Goal: Task Accomplishment & Management: Use online tool/utility

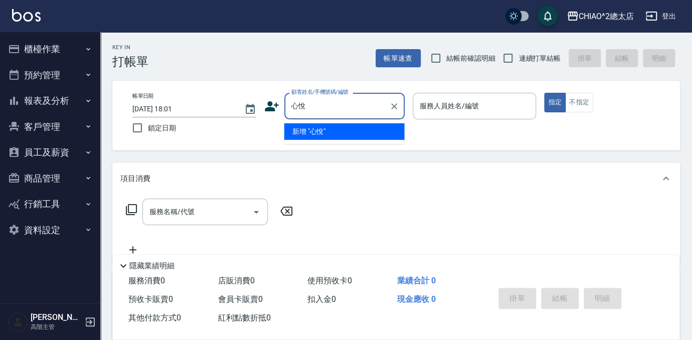
type input "心悅"
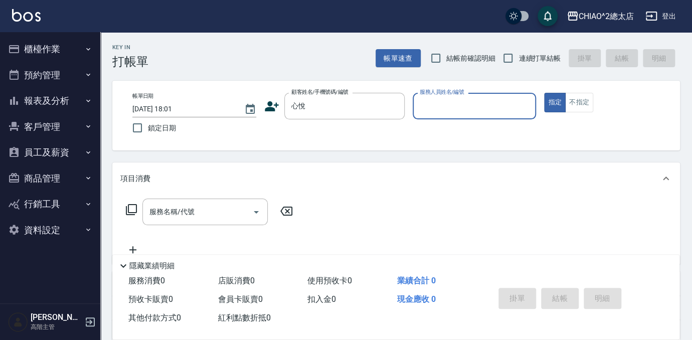
click at [510, 110] on input "服務人員姓名/編號" at bounding box center [474, 106] width 115 height 18
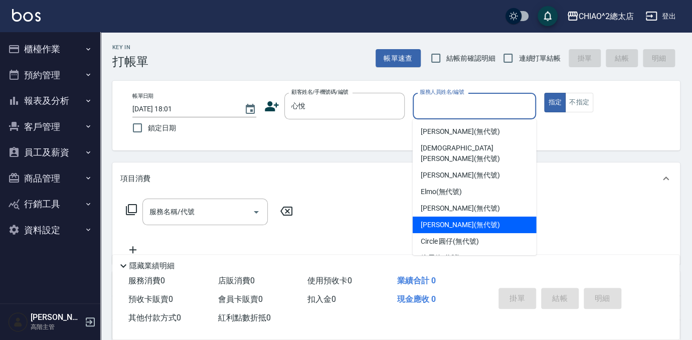
click at [500, 217] on div "[PERSON_NAME] (無代號)" at bounding box center [475, 225] width 124 height 17
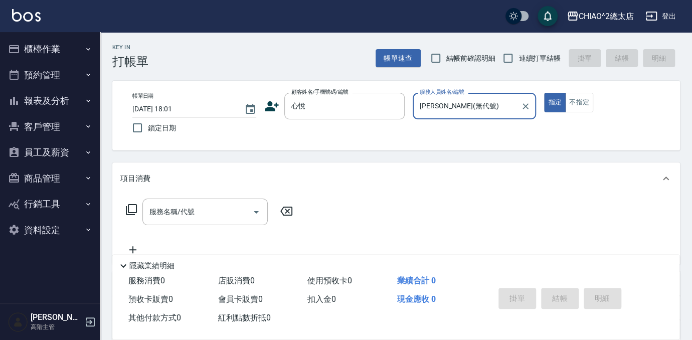
type input "[PERSON_NAME](無代號)"
click at [190, 205] on input "服務名稱/代號" at bounding box center [197, 212] width 101 height 18
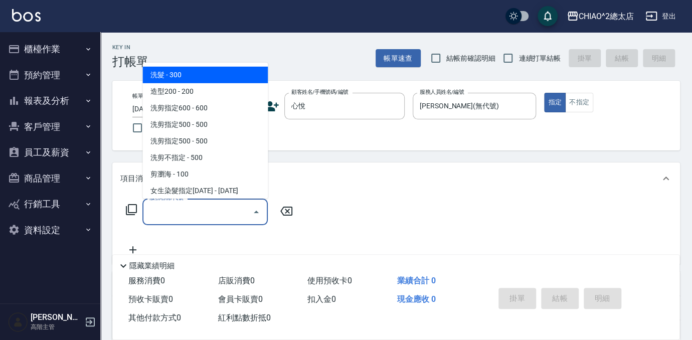
drag, startPoint x: 218, startPoint y: 76, endPoint x: 281, endPoint y: 123, distance: 79.1
click at [217, 76] on span "洗髮 - 300" at bounding box center [204, 75] width 125 height 17
type input "洗髮(103103)"
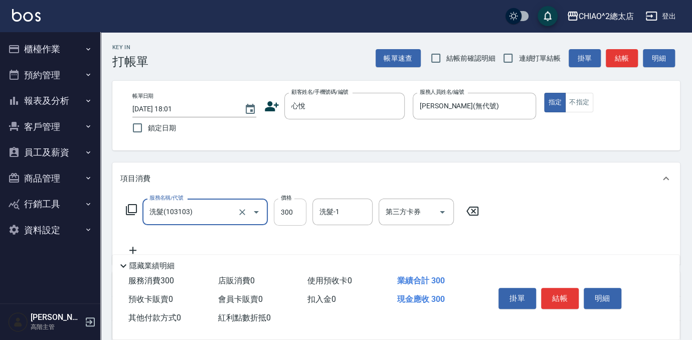
click at [298, 212] on input "300" at bounding box center [290, 212] width 33 height 27
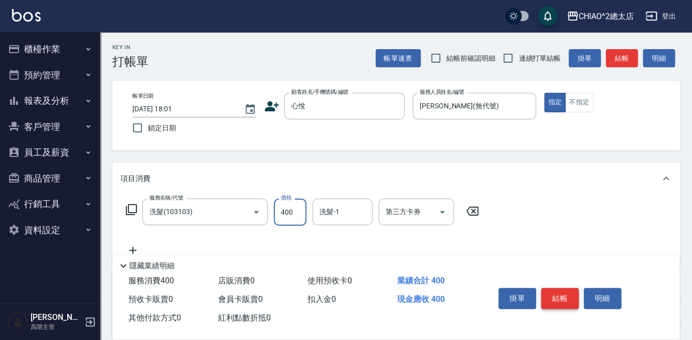
type input "400"
click at [570, 295] on button "結帳" at bounding box center [560, 298] width 38 height 21
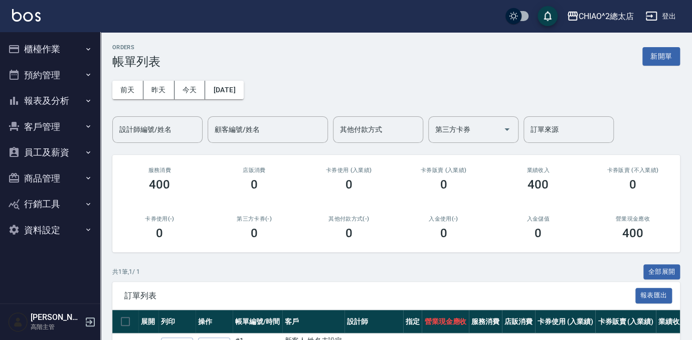
drag, startPoint x: 655, startPoint y: 55, endPoint x: 513, endPoint y: 104, distance: 150.2
click at [655, 56] on button "新開單" at bounding box center [661, 56] width 38 height 19
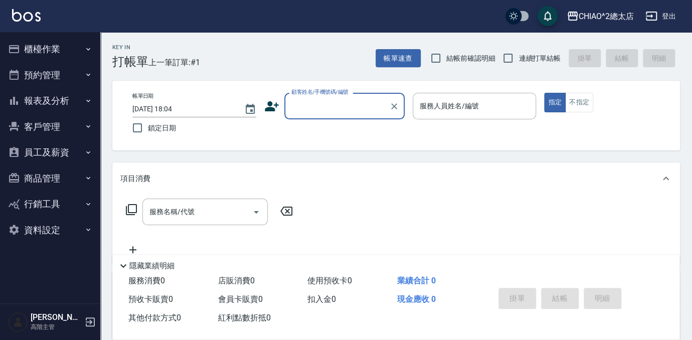
type input "y"
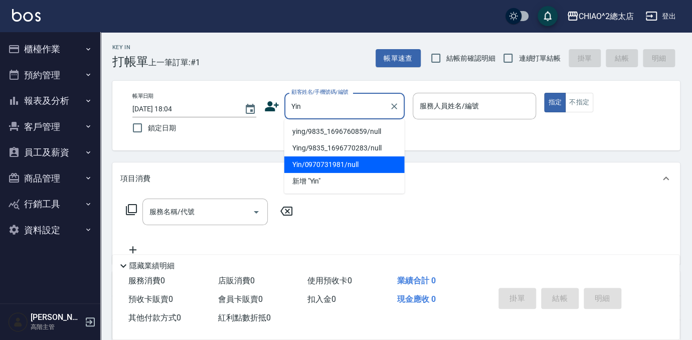
click at [336, 164] on li "Yin/0970731981/null" at bounding box center [344, 164] width 120 height 17
type input "Yin/0970731981/null"
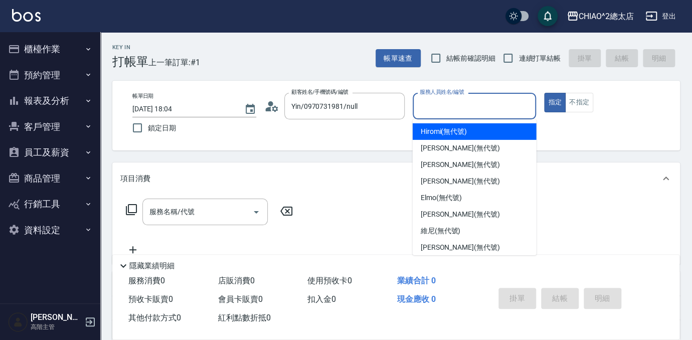
click at [451, 110] on input "服務人員姓名/編號" at bounding box center [474, 106] width 115 height 18
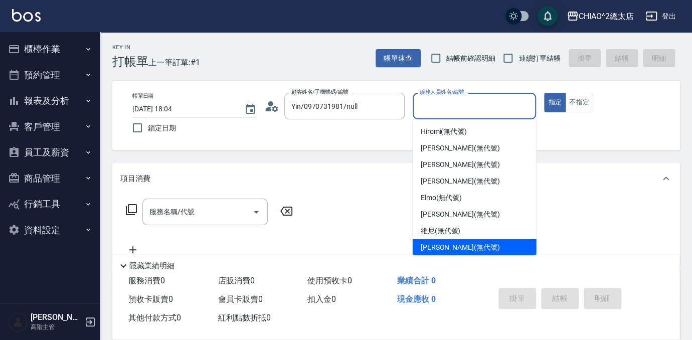
click at [464, 247] on span "[PERSON_NAME] (無代號)" at bounding box center [460, 247] width 79 height 11
type input "[PERSON_NAME](無代號)"
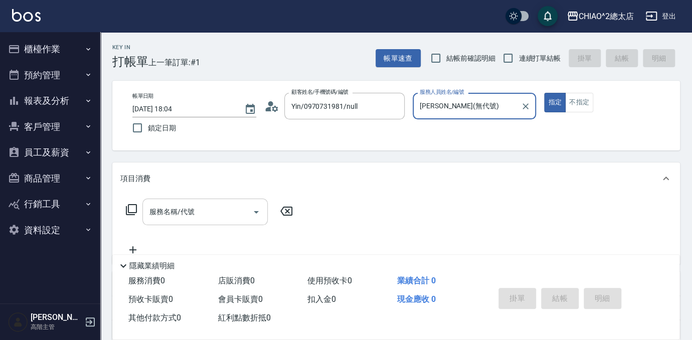
click at [227, 216] on input "服務名稱/代號" at bounding box center [197, 212] width 101 height 18
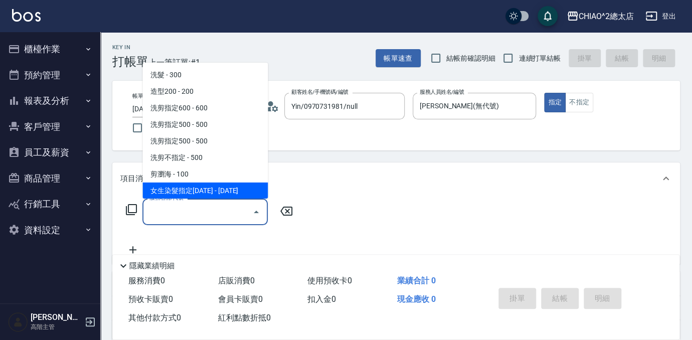
click at [216, 191] on span "女生染髮指定[DATE] - [DATE]" at bounding box center [204, 191] width 125 height 17
type input "女生染髮指定2000(103113)"
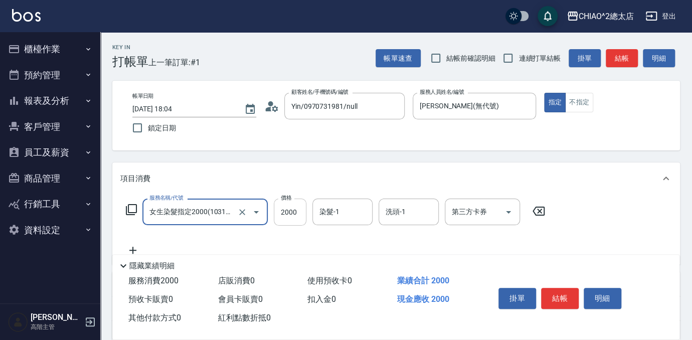
click at [301, 214] on input "2000" at bounding box center [290, 212] width 33 height 27
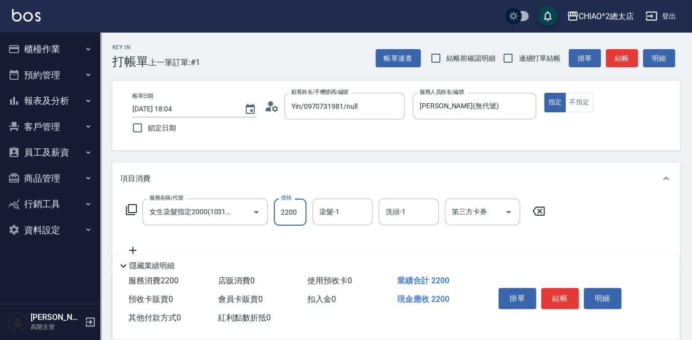
type input "2200"
click at [135, 249] on icon at bounding box center [132, 250] width 25 height 12
click at [174, 240] on label "服務名稱/代號" at bounding box center [166, 237] width 34 height 8
click at [174, 242] on input "服務名稱/代號" at bounding box center [197, 251] width 101 height 18
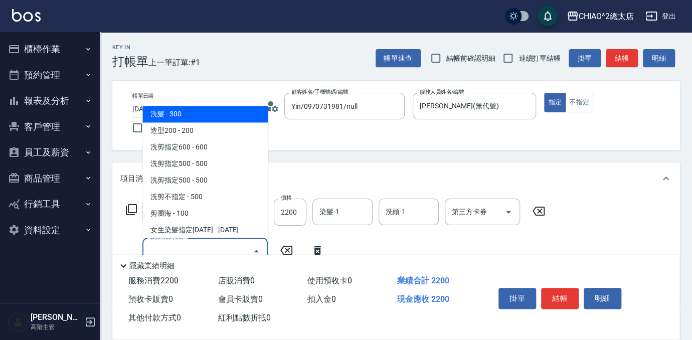
click at [175, 243] on input "服務名稱/代號" at bounding box center [197, 251] width 101 height 18
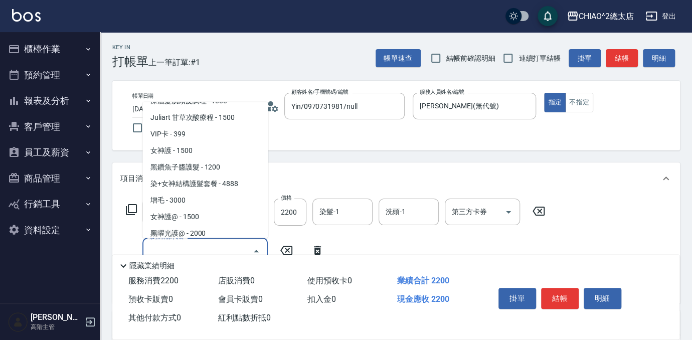
scroll to position [401, 0]
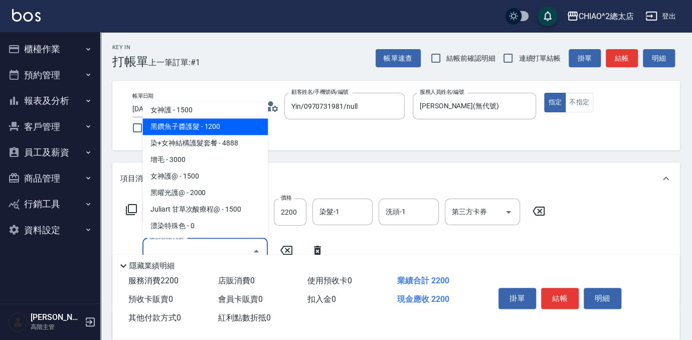
click at [197, 124] on span "黑鑽魚子醬護髮 - 1200" at bounding box center [204, 126] width 125 height 17
type input "黑鑽魚子醬護髮(104949)"
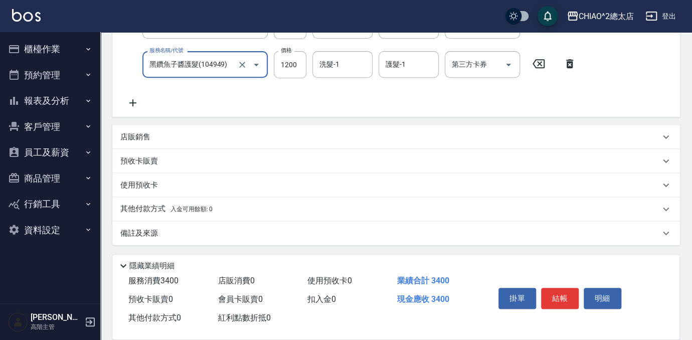
scroll to position [187, 0]
click at [565, 292] on button "結帳" at bounding box center [560, 298] width 38 height 21
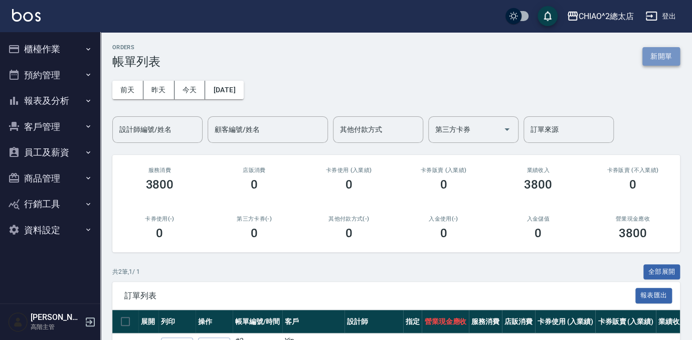
click at [658, 59] on button "新開單" at bounding box center [661, 56] width 38 height 19
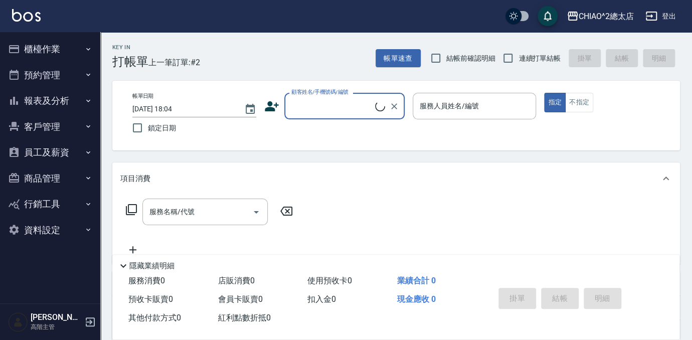
click at [352, 104] on input "顧客姓名/手機號碼/編號" at bounding box center [332, 106] width 86 height 18
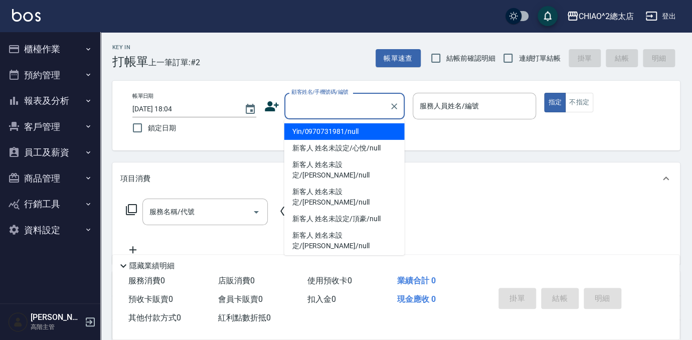
type input "v"
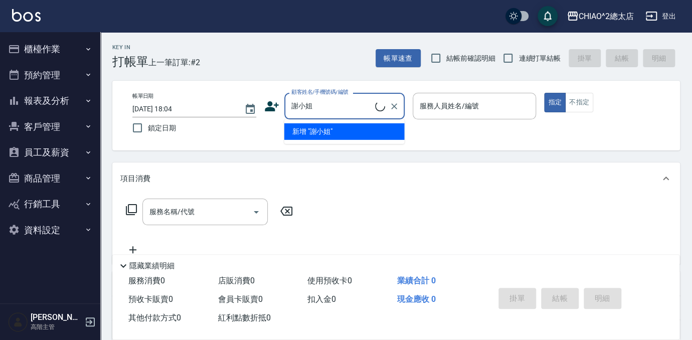
type input "新客人 姓名未設定/謝小姐/null"
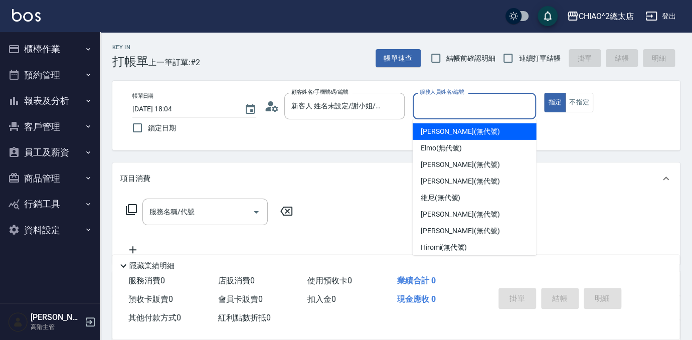
click at [449, 107] on input "服務人員姓名/編號" at bounding box center [474, 106] width 115 height 18
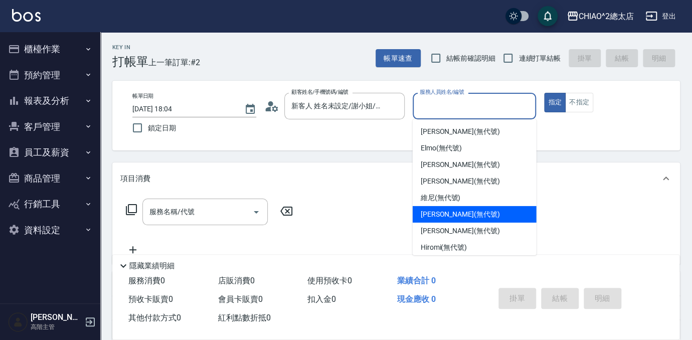
click at [472, 209] on div "[PERSON_NAME] (無代號)" at bounding box center [475, 214] width 124 height 17
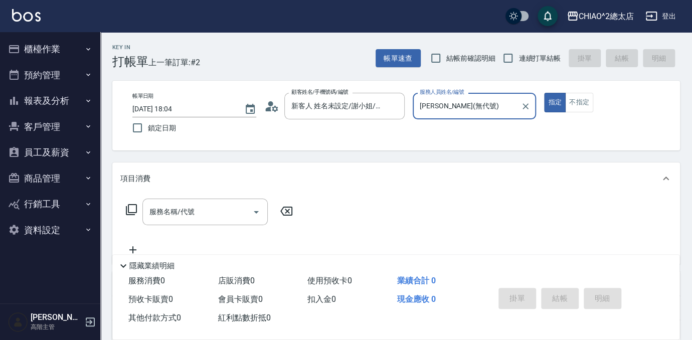
click at [505, 104] on input "[PERSON_NAME](無代號)" at bounding box center [467, 106] width 100 height 18
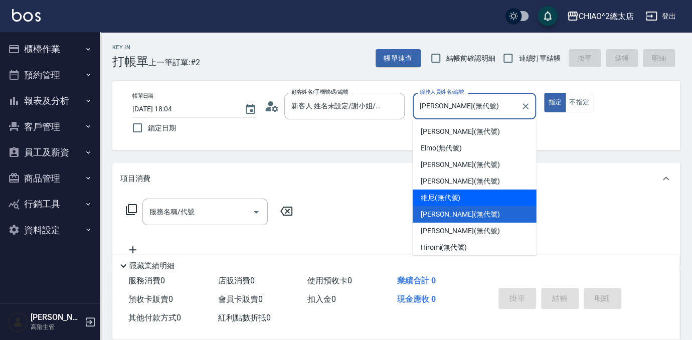
click at [494, 196] on div "維尼 (無代號)" at bounding box center [475, 198] width 124 height 17
type input "維尼(無代號)"
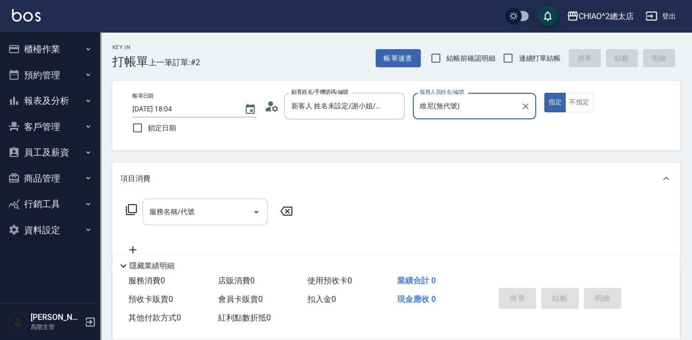
click at [231, 205] on input "服務名稱/代號" at bounding box center [197, 212] width 101 height 18
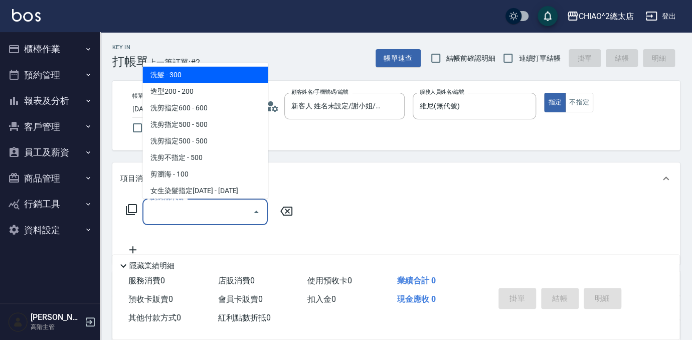
click at [245, 74] on span "洗髮 - 300" at bounding box center [204, 75] width 125 height 17
type input "洗髮(103103)"
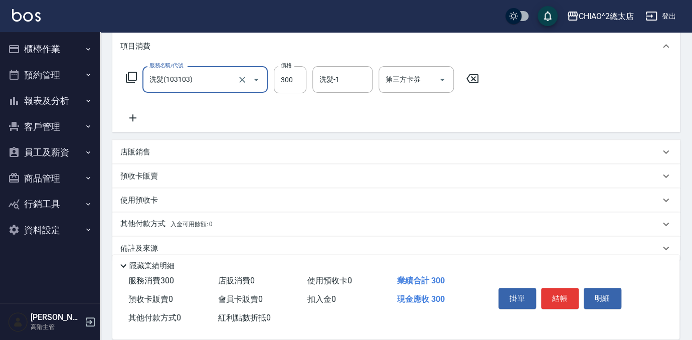
scroll to position [136, 0]
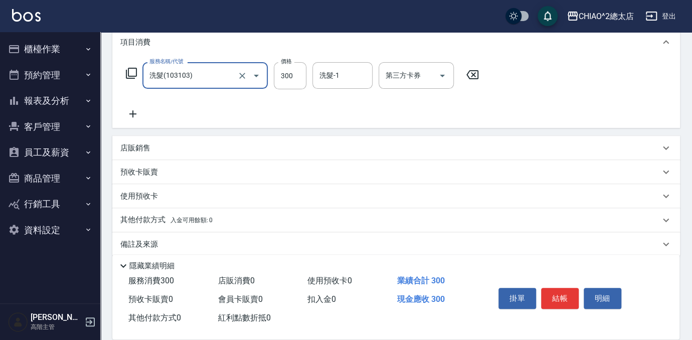
click at [168, 146] on div "店販銷售" at bounding box center [390, 148] width 540 height 11
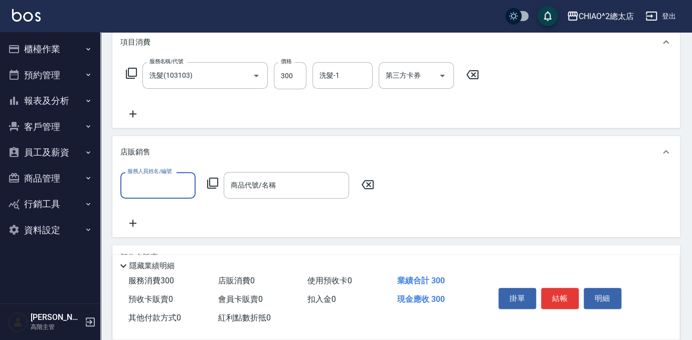
scroll to position [0, 0]
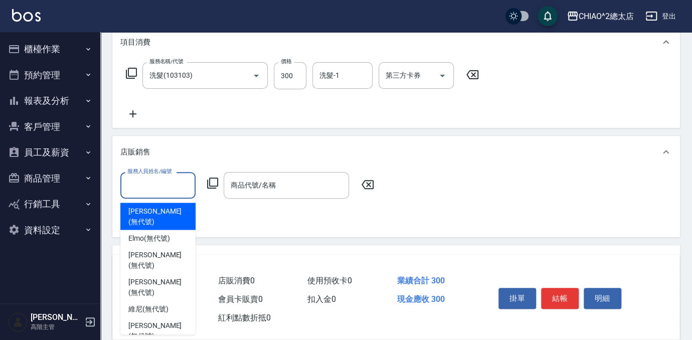
click at [163, 178] on input "服務人員姓名/編號" at bounding box center [158, 186] width 66 height 18
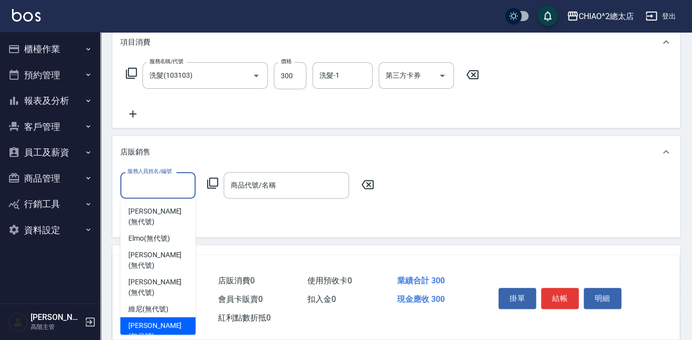
click at [162, 317] on div "[PERSON_NAME] (無代號)" at bounding box center [157, 330] width 75 height 27
type input "[PERSON_NAME](無代號)"
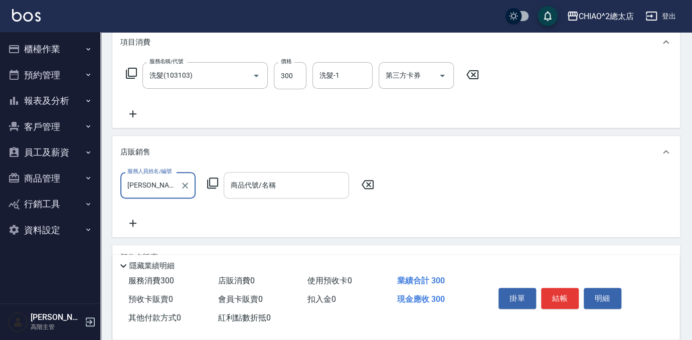
click at [261, 188] on div "商品代號/名稱 商品代號/名稱" at bounding box center [286, 185] width 125 height 27
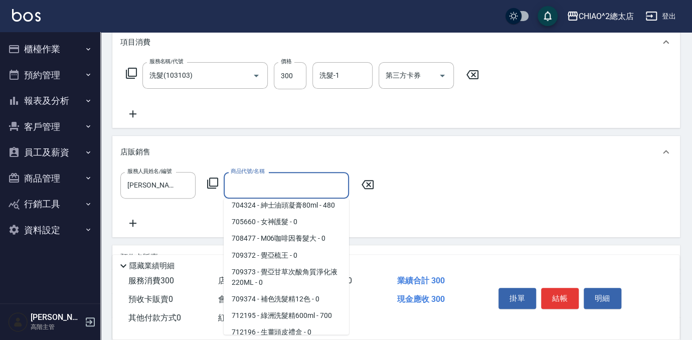
scroll to position [912, 0]
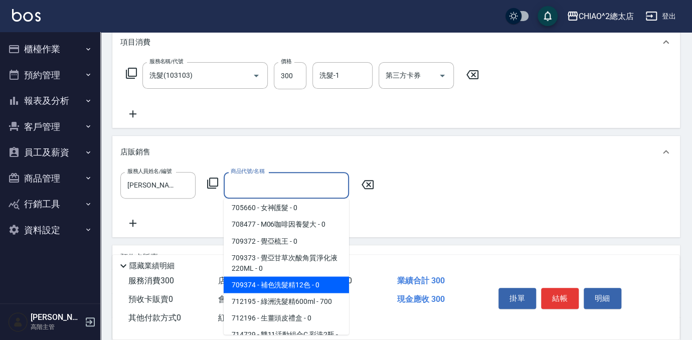
click at [314, 276] on span "709374 - 補色洗髮精12色 - 0" at bounding box center [286, 284] width 125 height 17
type input "補色洗髮精12色"
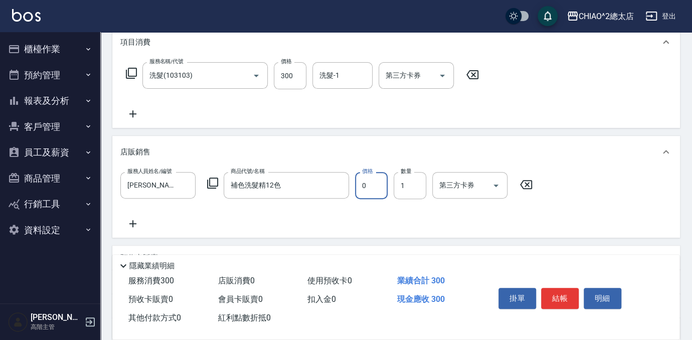
click at [378, 191] on input "0" at bounding box center [371, 185] width 33 height 27
type input "800"
click at [564, 297] on button "結帳" at bounding box center [560, 298] width 38 height 21
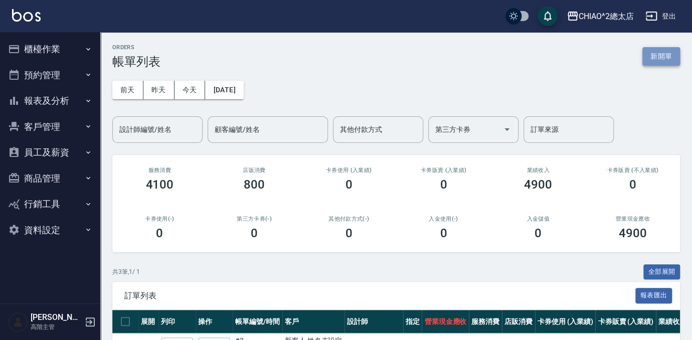
click at [669, 56] on button "新開單" at bounding box center [661, 56] width 38 height 19
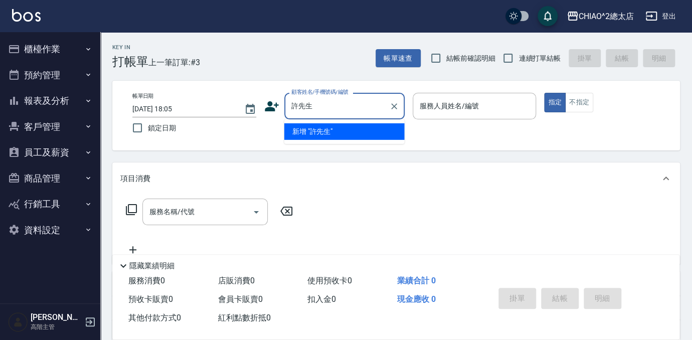
type input "許先生"
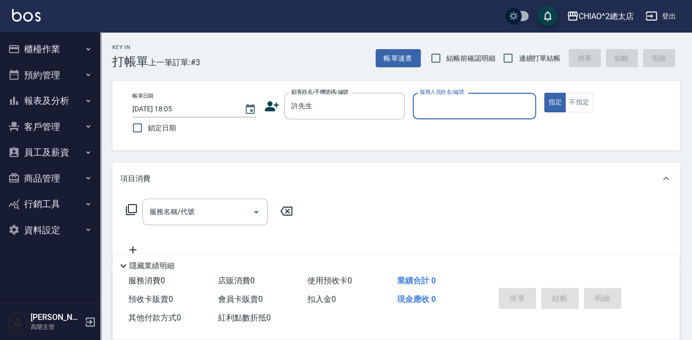
click at [519, 100] on input "服務人員姓名/編號" at bounding box center [474, 106] width 115 height 18
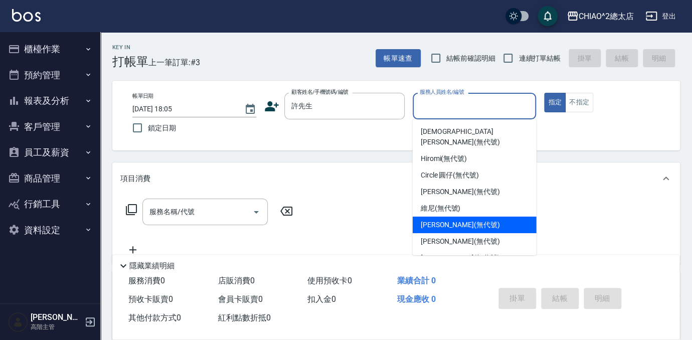
click at [481, 217] on div "[PERSON_NAME] (無代號)" at bounding box center [475, 225] width 124 height 17
type input "[PERSON_NAME](無代號)"
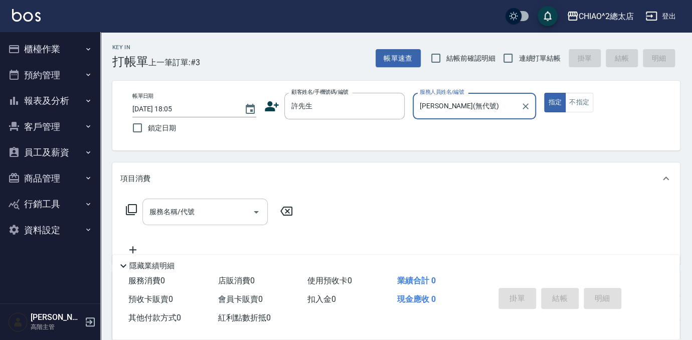
click at [231, 208] on input "服務名稱/代號" at bounding box center [197, 212] width 101 height 18
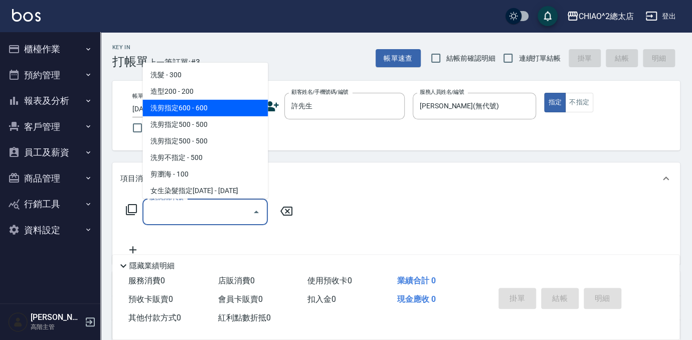
click at [242, 107] on span "洗剪指定600 - 600" at bounding box center [204, 108] width 125 height 17
type input "洗剪指定600(103107)"
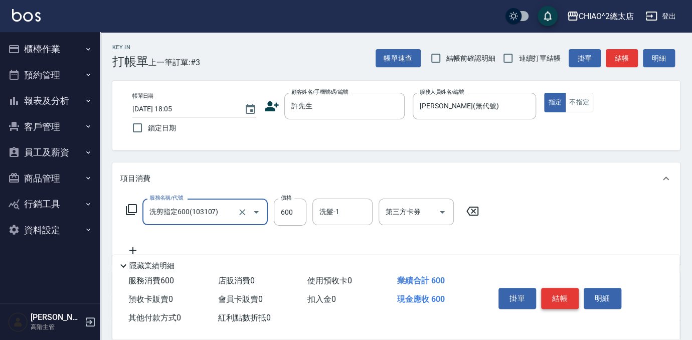
click at [564, 296] on button "結帳" at bounding box center [560, 298] width 38 height 21
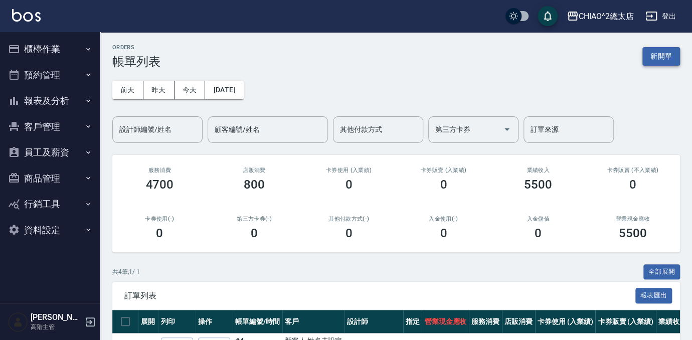
click at [662, 54] on button "新開單" at bounding box center [661, 56] width 38 height 19
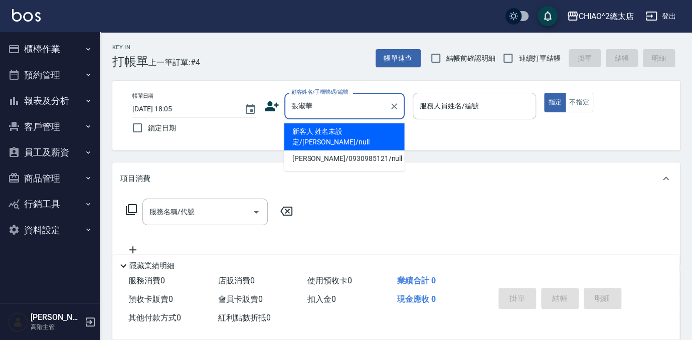
type input "新客人 姓名未設定/[PERSON_NAME]/null"
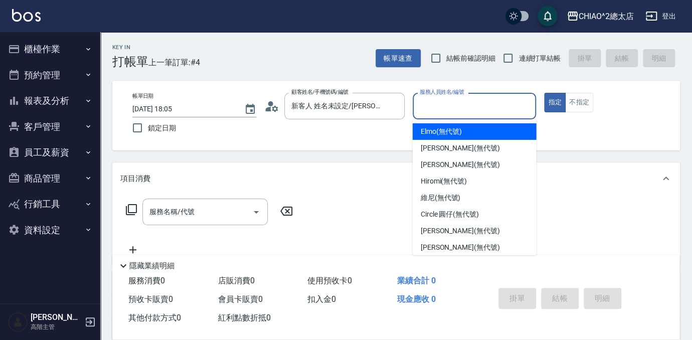
click at [485, 110] on input "服務人員姓名/編號" at bounding box center [474, 106] width 115 height 18
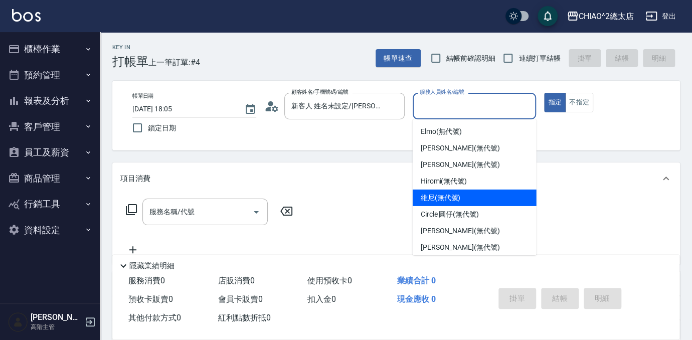
click at [504, 194] on div "維尼 (無代號)" at bounding box center [475, 198] width 124 height 17
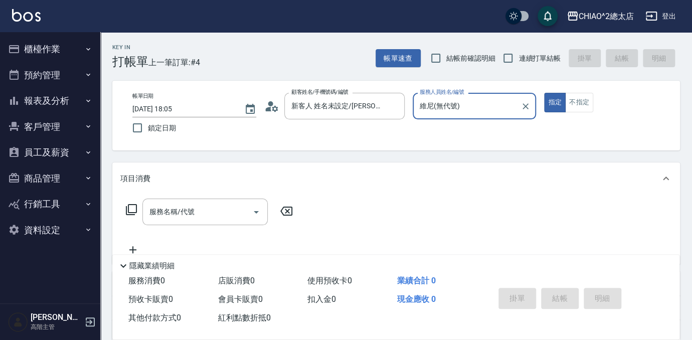
type input "維尼(無代號)"
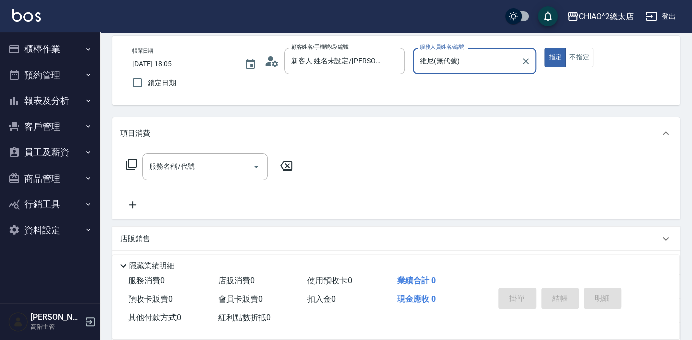
scroll to position [91, 0]
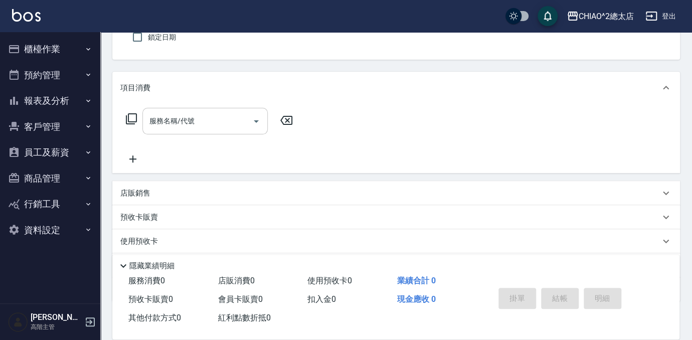
click at [216, 126] on input "服務名稱/代號" at bounding box center [197, 121] width 101 height 18
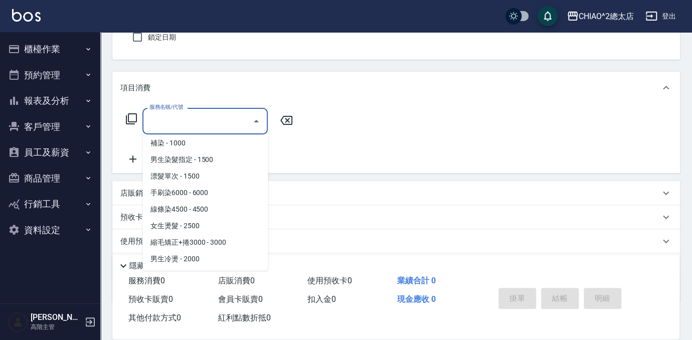
scroll to position [182, 0]
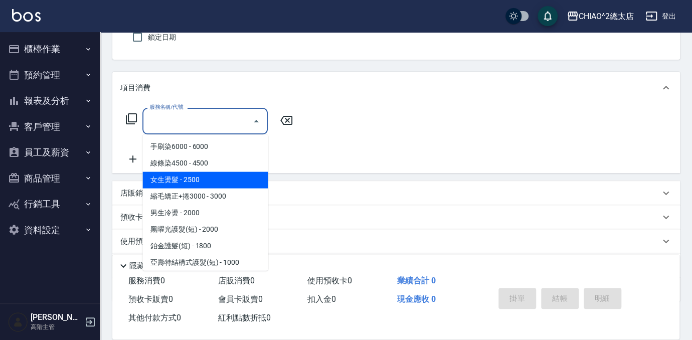
click at [220, 183] on span "女生燙髮 - 2500" at bounding box center [204, 180] width 125 height 17
type input "女生燙髮(103122)"
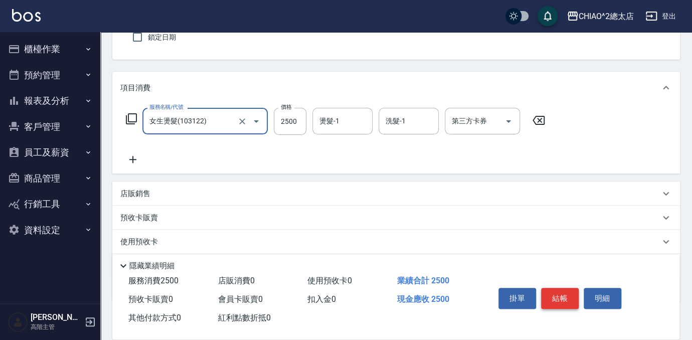
click at [563, 294] on button "結帳" at bounding box center [560, 298] width 38 height 21
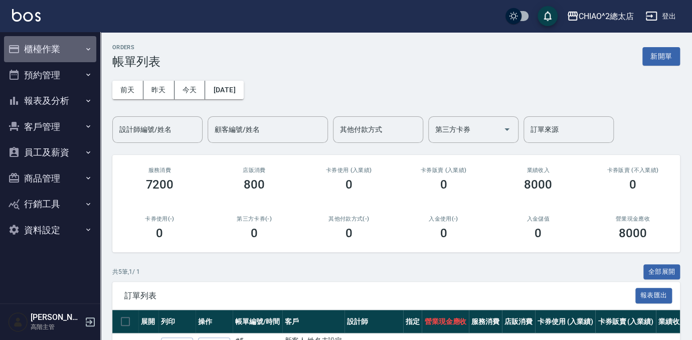
click at [63, 49] on button "櫃檯作業" at bounding box center [50, 49] width 92 height 26
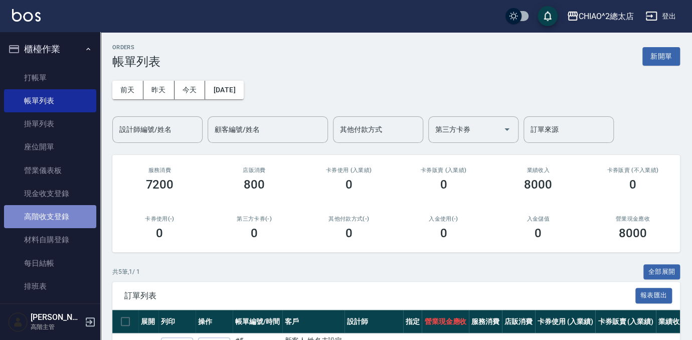
click at [57, 214] on link "高階收支登錄" at bounding box center [50, 216] width 92 height 23
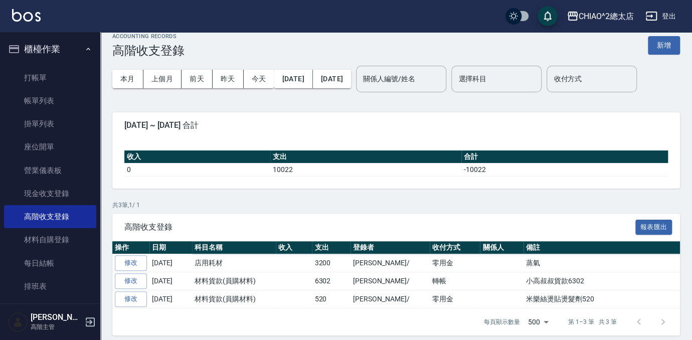
scroll to position [16, 0]
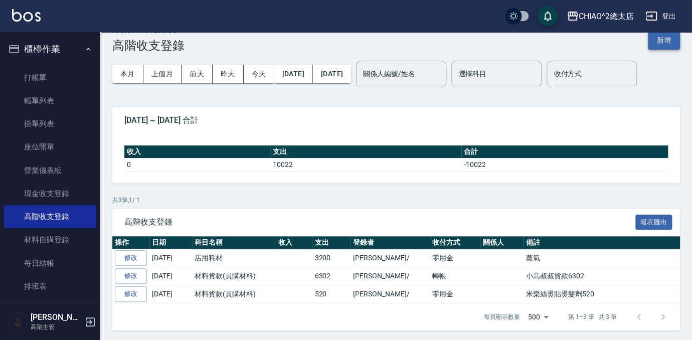
click at [661, 43] on button "新增" at bounding box center [664, 40] width 32 height 19
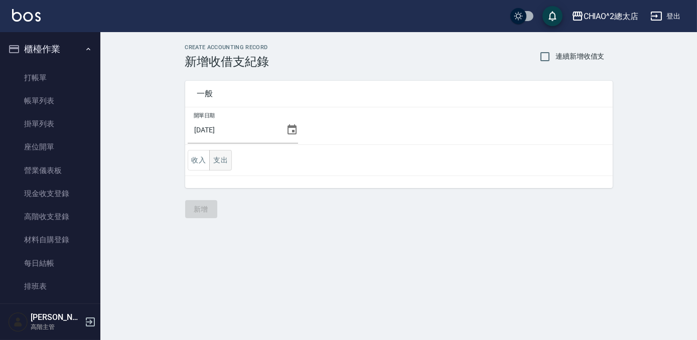
click at [229, 162] on button "支出" at bounding box center [220, 160] width 23 height 21
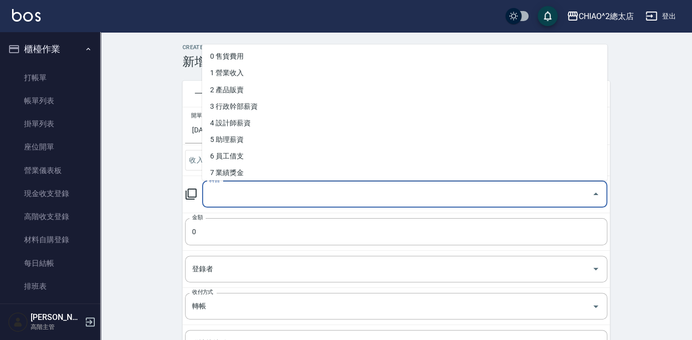
click at [265, 198] on input "科目" at bounding box center [397, 195] width 381 height 18
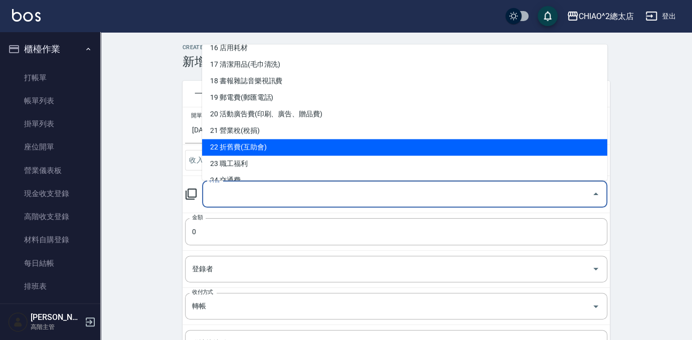
scroll to position [365, 0]
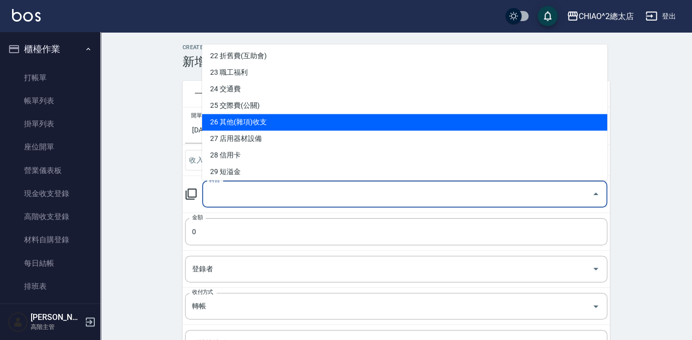
click at [358, 126] on li "26 其他(雜項)收支" at bounding box center [404, 122] width 405 height 17
type input "26 其他(雜項)收支"
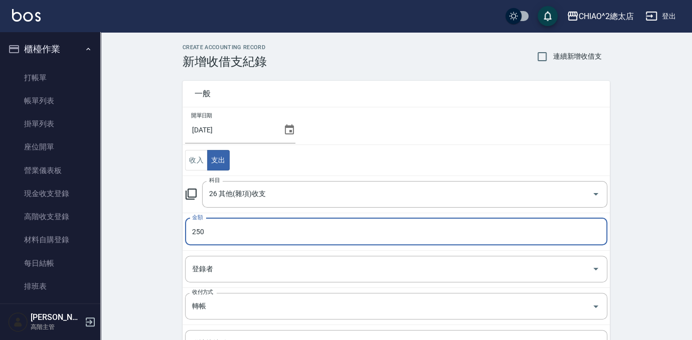
type input "250"
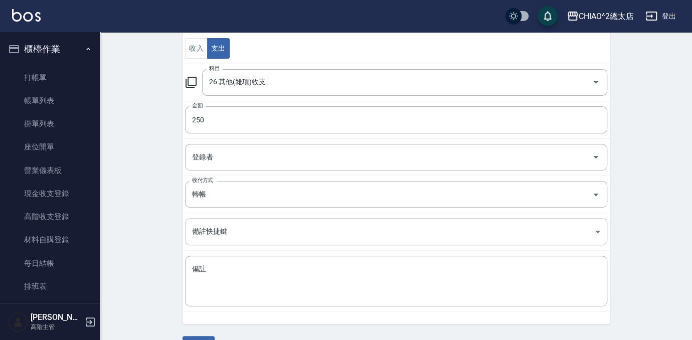
scroll to position [136, 0]
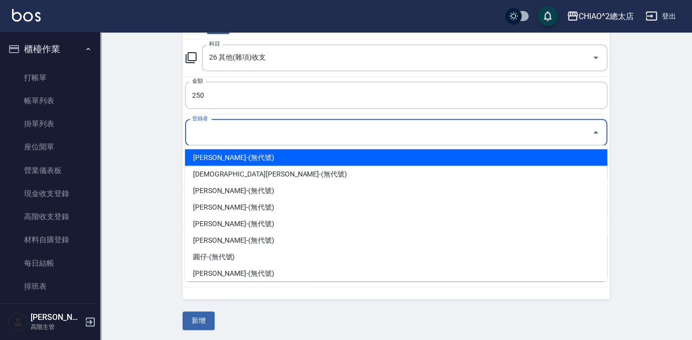
click at [270, 138] on input "登錄者" at bounding box center [389, 133] width 398 height 18
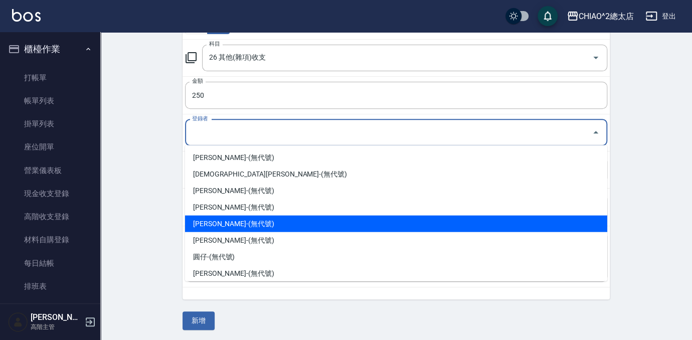
click at [301, 230] on li "[PERSON_NAME]-(無代號)" at bounding box center [396, 223] width 422 height 17
type input "[PERSON_NAME]-(無代號)"
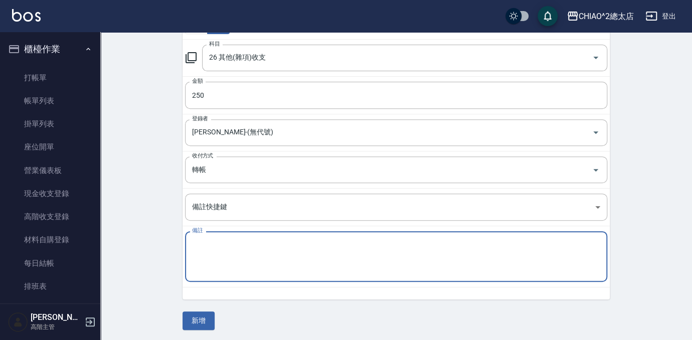
click at [262, 245] on textarea "備註" at bounding box center [396, 257] width 408 height 34
type textarea "v"
type textarea "霧化機管150+霧化帽100=250"
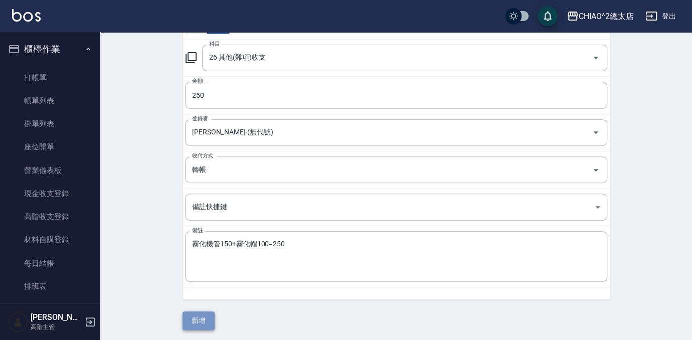
click at [200, 316] on button "新增" at bounding box center [199, 320] width 32 height 19
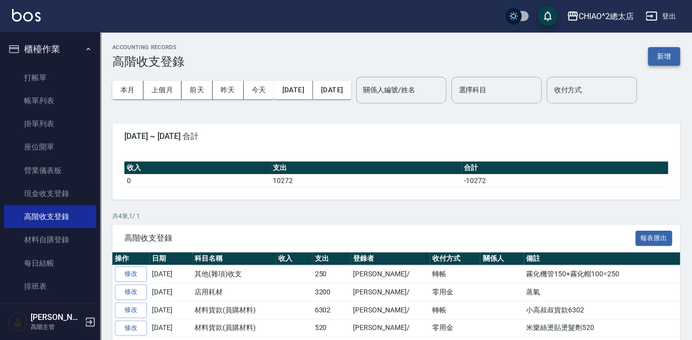
click at [670, 53] on button "新增" at bounding box center [664, 56] width 32 height 19
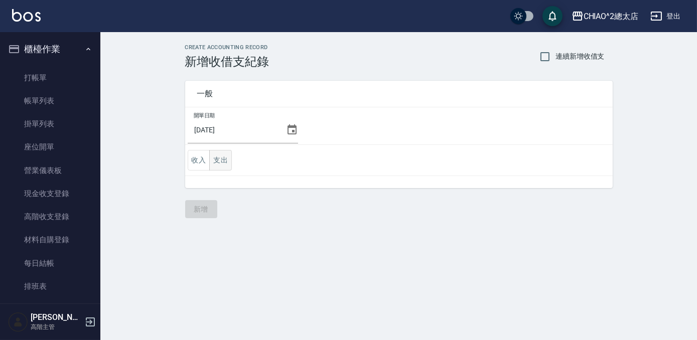
click at [218, 161] on button "支出" at bounding box center [220, 160] width 23 height 21
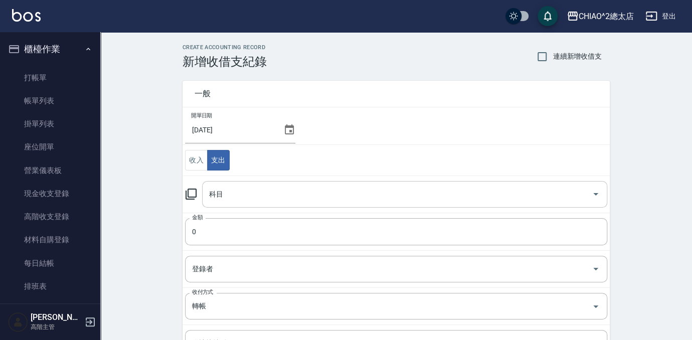
click at [348, 194] on input "科目" at bounding box center [397, 195] width 381 height 18
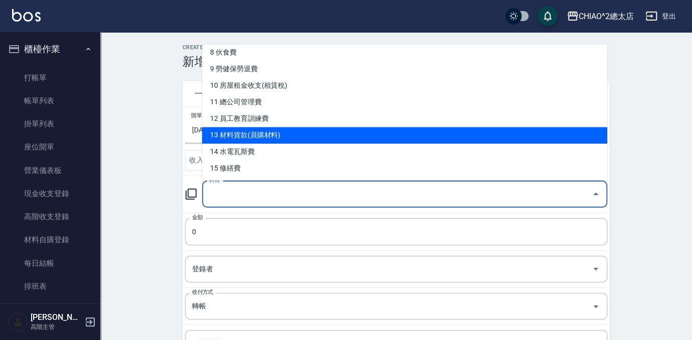
scroll to position [182, 0]
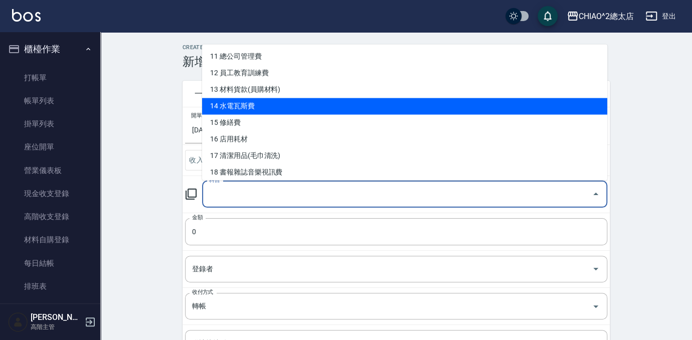
click at [384, 109] on li "14 水電瓦斯費" at bounding box center [404, 106] width 405 height 17
type input "14 水電瓦斯費"
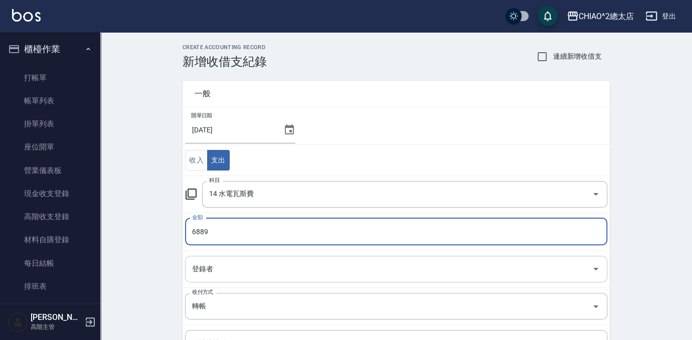
type input "6889"
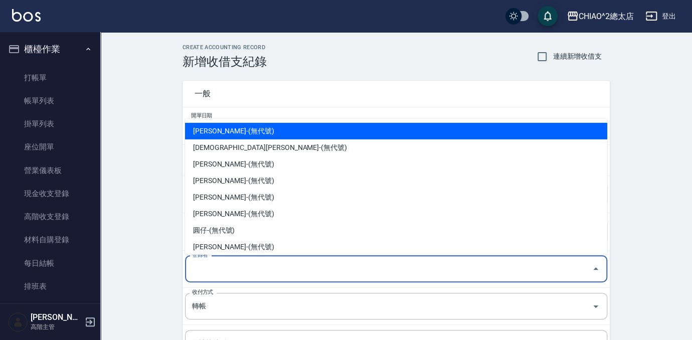
click at [321, 268] on input "登錄者" at bounding box center [389, 269] width 398 height 18
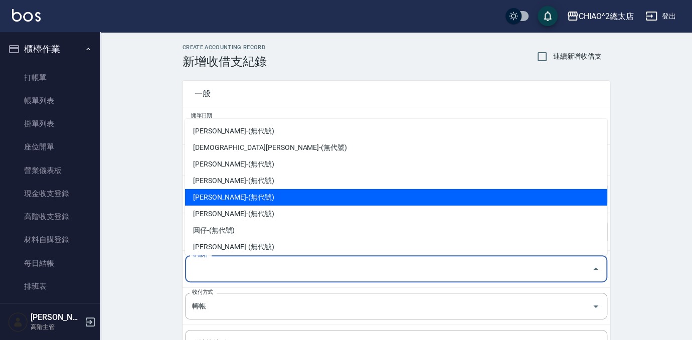
click at [330, 199] on li "[PERSON_NAME]-(無代號)" at bounding box center [396, 197] width 422 height 17
type input "[PERSON_NAME]-(無代號)"
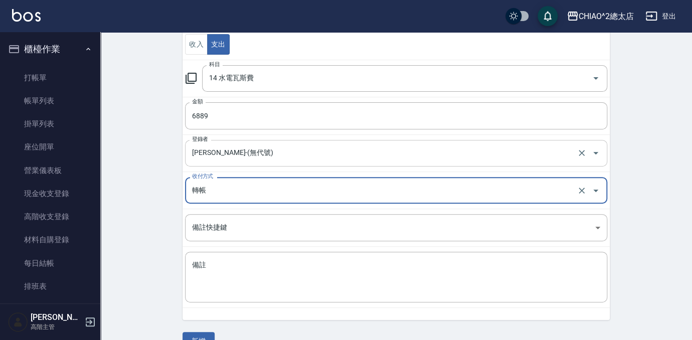
scroll to position [136, 0]
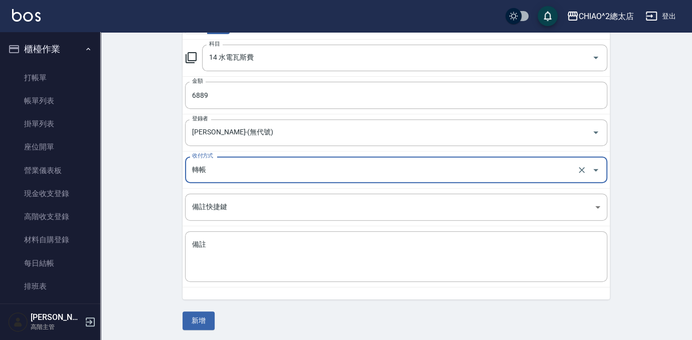
click at [291, 173] on input "轉帳" at bounding box center [382, 170] width 385 height 18
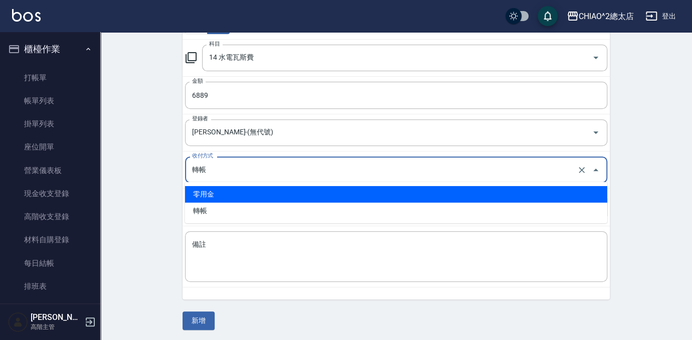
click at [270, 192] on li "零用金" at bounding box center [396, 194] width 422 height 17
type input "零用金"
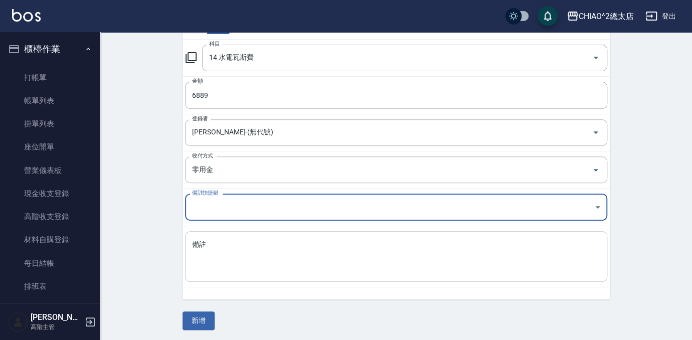
click at [271, 236] on div "x 備註" at bounding box center [396, 256] width 422 height 51
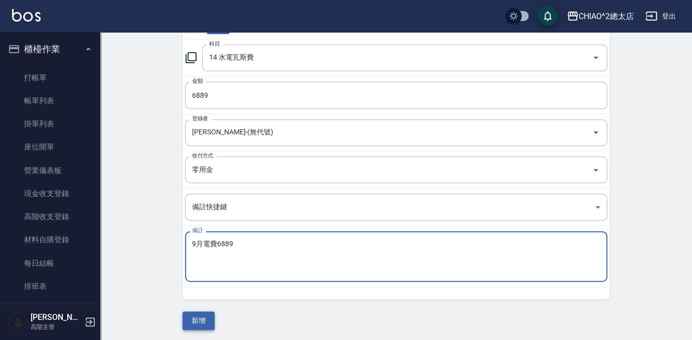
type textarea "9月電費6889"
click at [199, 322] on button "新增" at bounding box center [199, 320] width 32 height 19
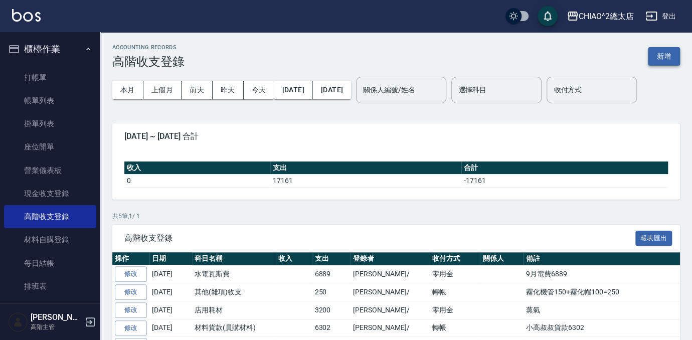
click at [665, 58] on button "新增" at bounding box center [664, 56] width 32 height 19
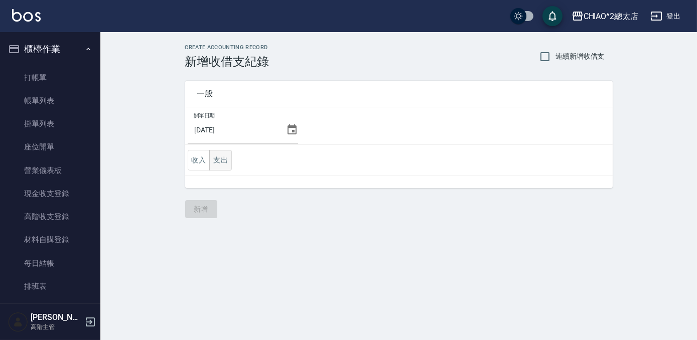
click at [222, 161] on button "支出" at bounding box center [220, 160] width 23 height 21
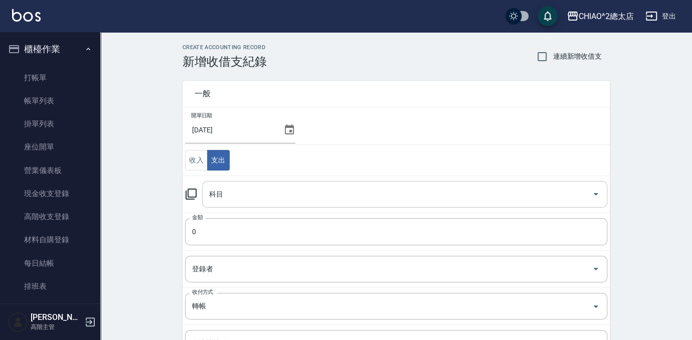
click at [307, 195] on input "科目" at bounding box center [397, 195] width 381 height 18
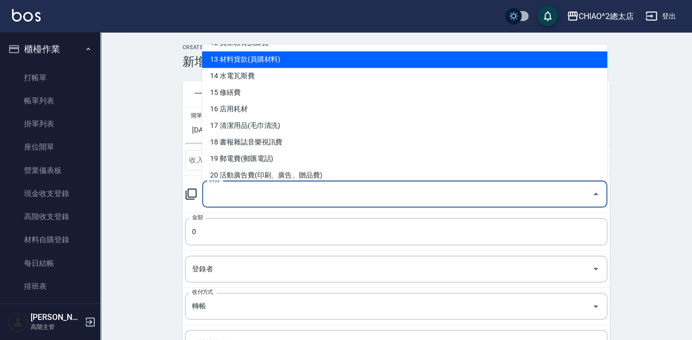
scroll to position [228, 0]
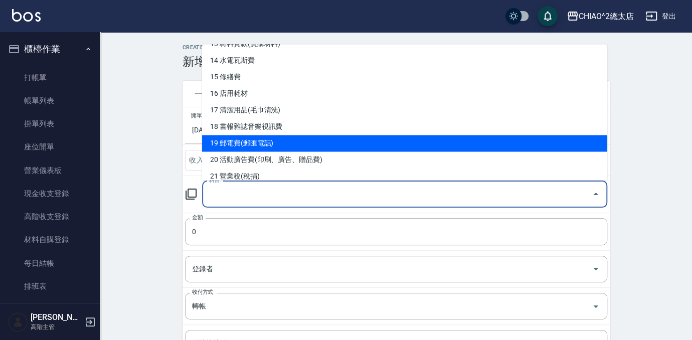
click at [363, 139] on li "19 郵電費(郵匯電話)" at bounding box center [404, 143] width 405 height 17
type input "19 郵電費(郵匯電話)"
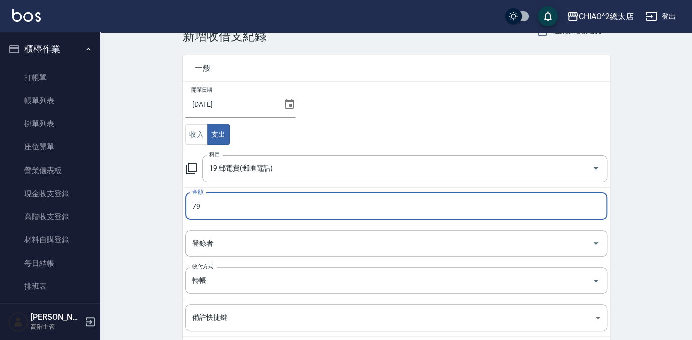
scroll to position [45, 0]
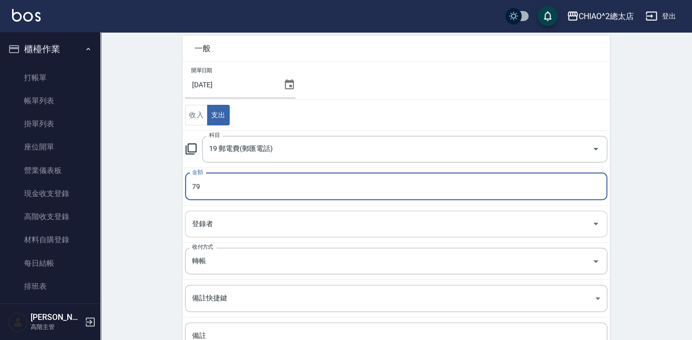
type input "79"
click at [279, 220] on input "登錄者" at bounding box center [389, 224] width 398 height 18
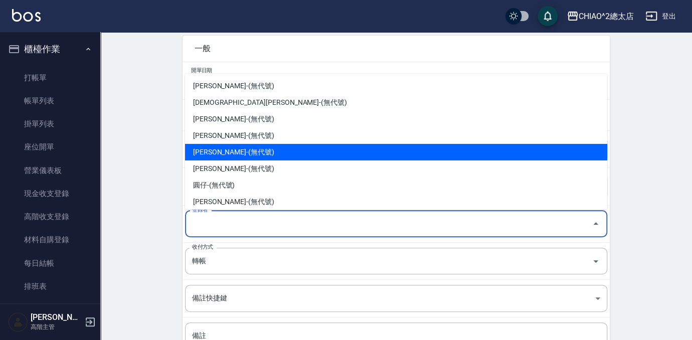
click at [264, 151] on li "[PERSON_NAME]-(無代號)" at bounding box center [396, 152] width 422 height 17
type input "[PERSON_NAME]-(無代號)"
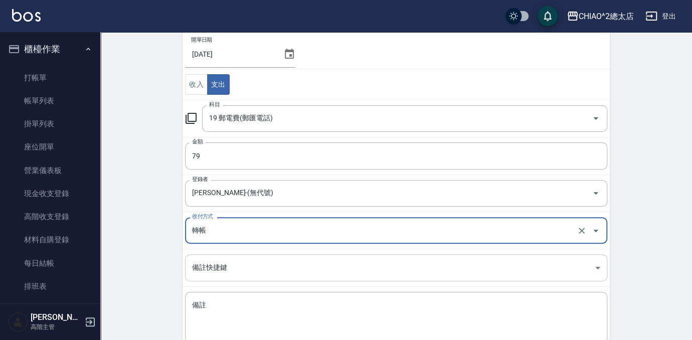
scroll to position [91, 0]
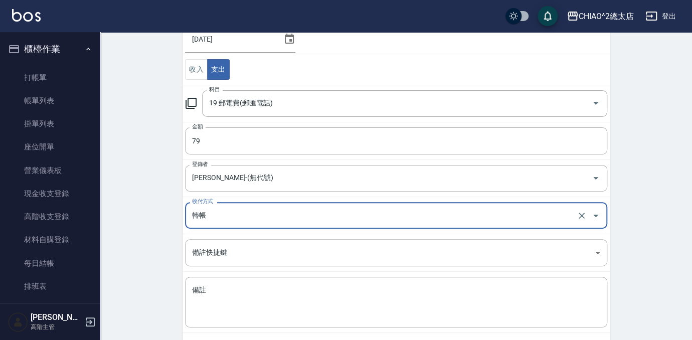
click at [284, 208] on input "轉帳" at bounding box center [382, 216] width 385 height 18
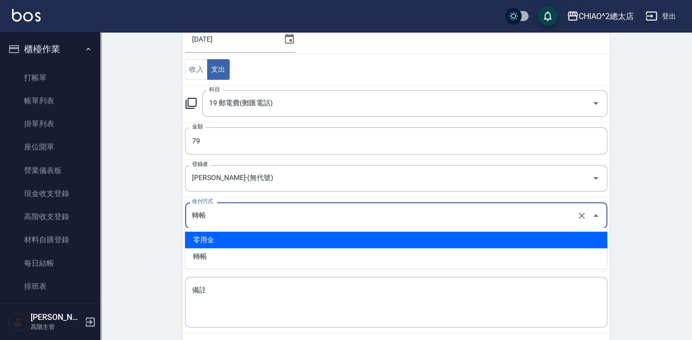
click at [270, 234] on li "零用金" at bounding box center [396, 240] width 422 height 17
type input "零用金"
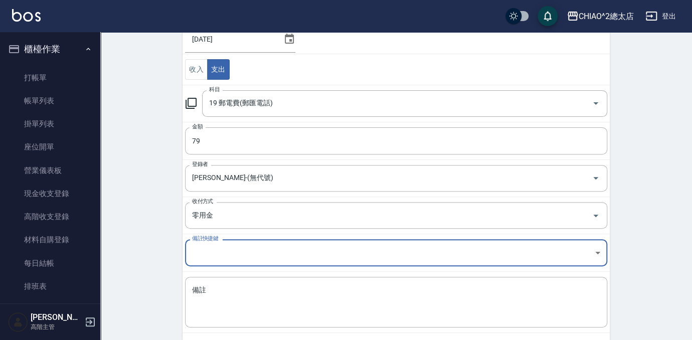
scroll to position [136, 0]
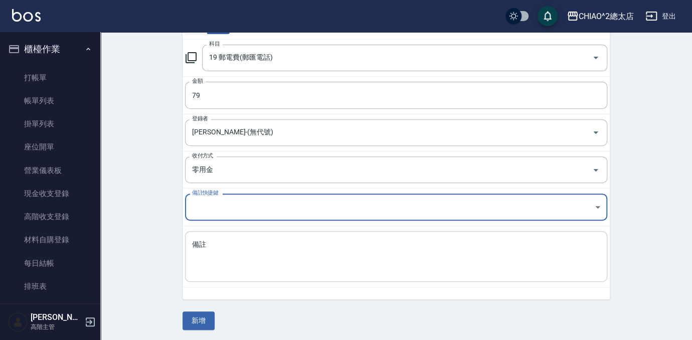
click at [273, 241] on textarea "備註" at bounding box center [396, 257] width 408 height 34
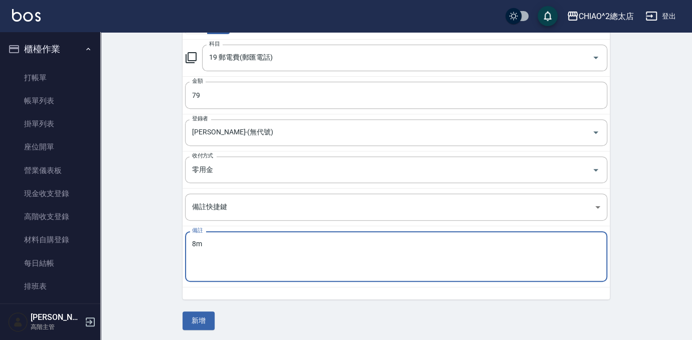
type textarea "8"
type textarea "8月電話費79"
click at [207, 318] on button "新增" at bounding box center [199, 320] width 32 height 19
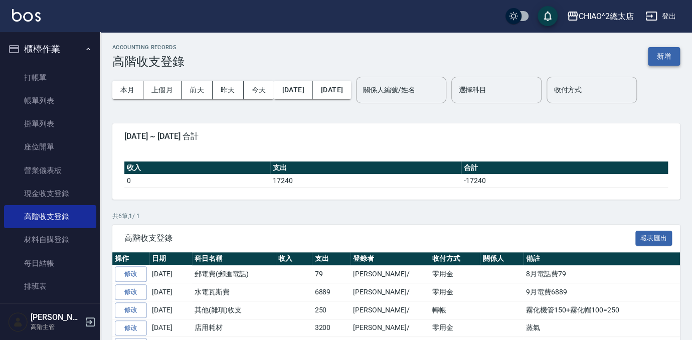
click at [665, 59] on button "新增" at bounding box center [664, 56] width 32 height 19
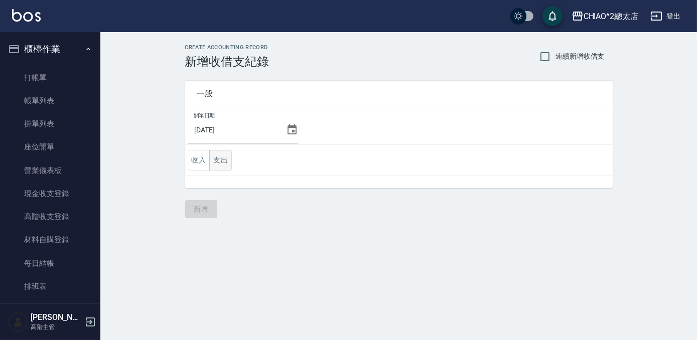
click at [223, 159] on button "支出" at bounding box center [220, 160] width 23 height 21
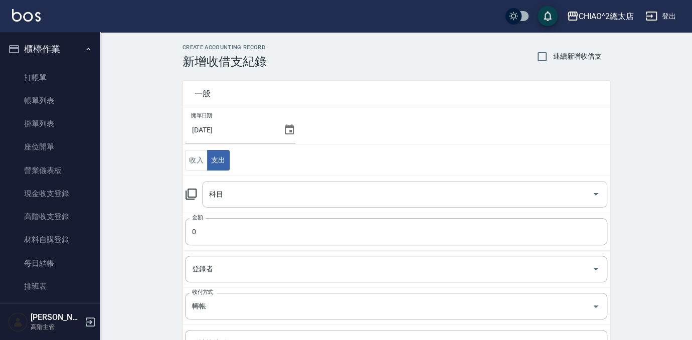
click at [266, 191] on input "科目" at bounding box center [397, 195] width 381 height 18
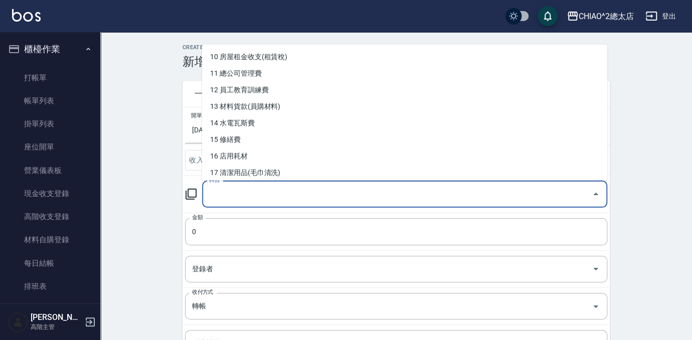
scroll to position [182, 0]
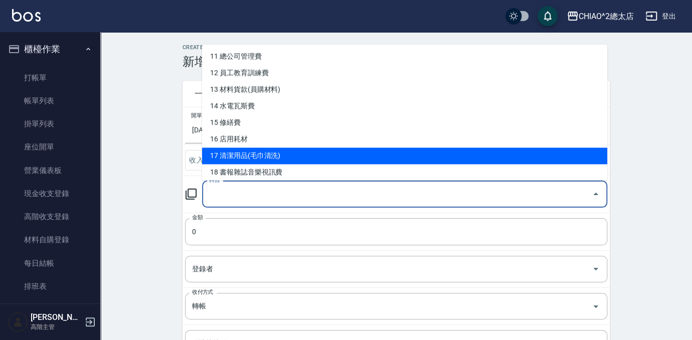
click at [306, 149] on li "17 清潔用品(毛巾清洗)" at bounding box center [404, 155] width 405 height 17
type input "17 清潔用品(毛巾清洗)"
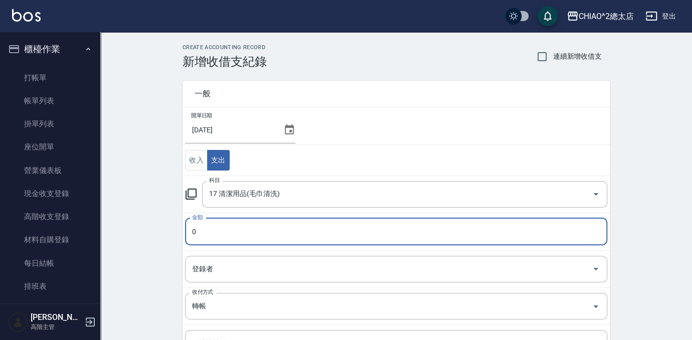
click at [275, 235] on input "0" at bounding box center [396, 231] width 422 height 27
type input "03500"
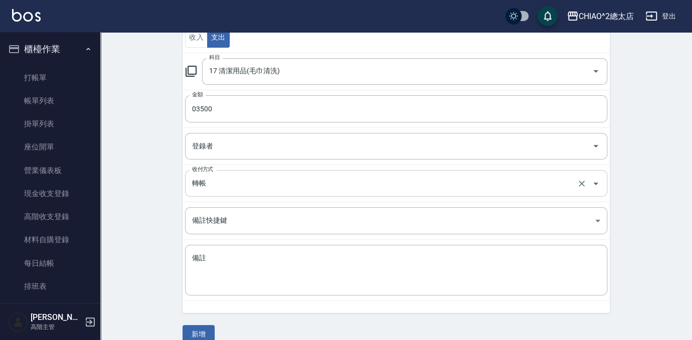
scroll to position [136, 0]
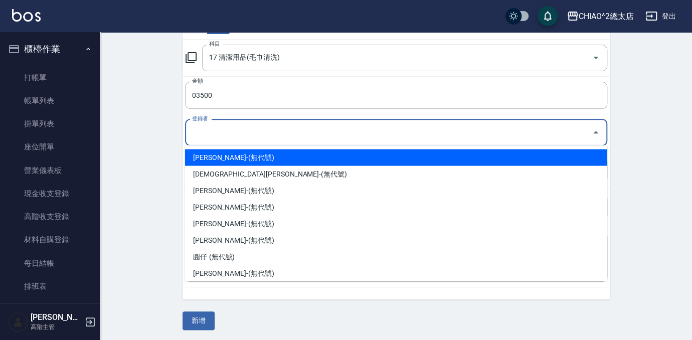
click at [251, 138] on input "登錄者" at bounding box center [389, 133] width 398 height 18
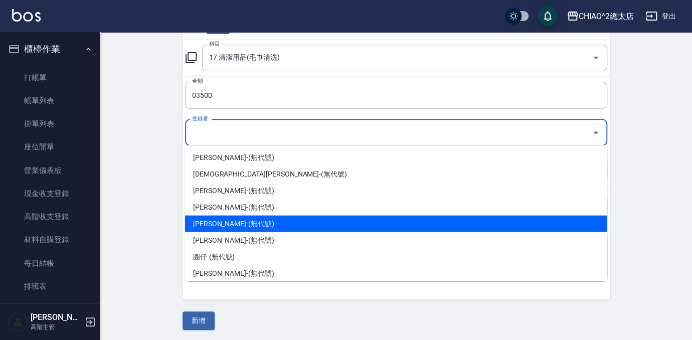
click at [297, 218] on li "[PERSON_NAME]-(無代號)" at bounding box center [396, 223] width 422 height 17
type input "[PERSON_NAME]-(無代號)"
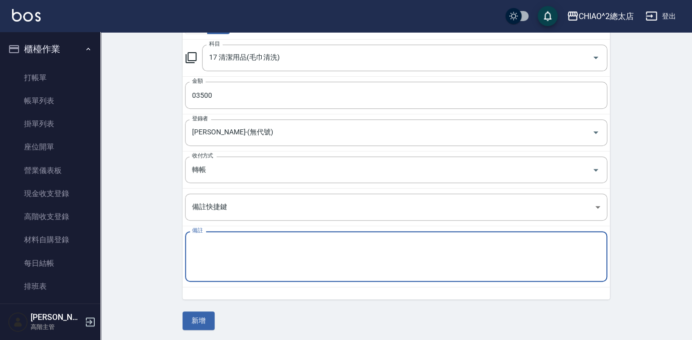
click at [272, 251] on textarea "備註" at bounding box center [396, 257] width 408 height 34
type textarea "v"
type textarea "洗毛巾3500"
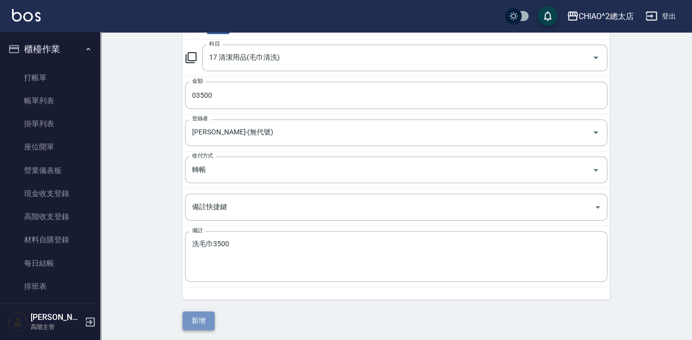
click at [210, 321] on button "新增" at bounding box center [199, 320] width 32 height 19
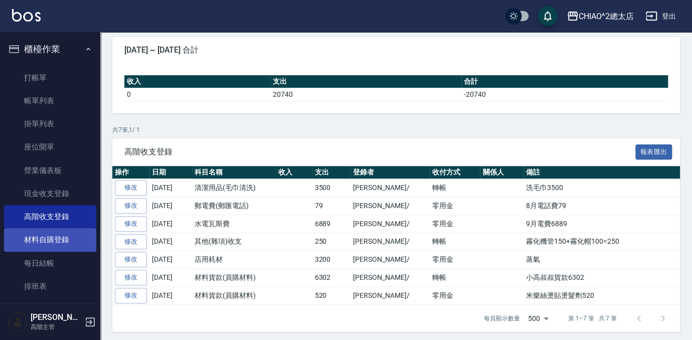
scroll to position [228, 0]
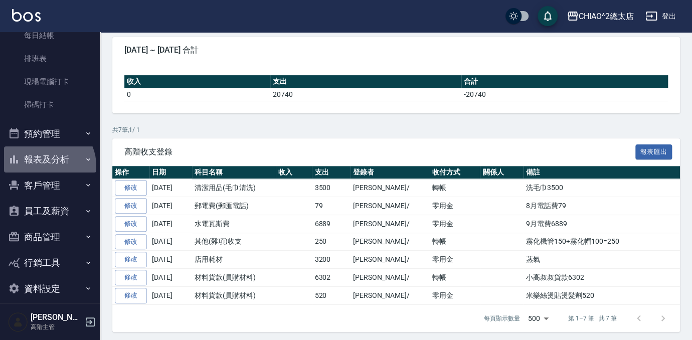
click at [46, 165] on button "報表及分析" at bounding box center [50, 159] width 92 height 26
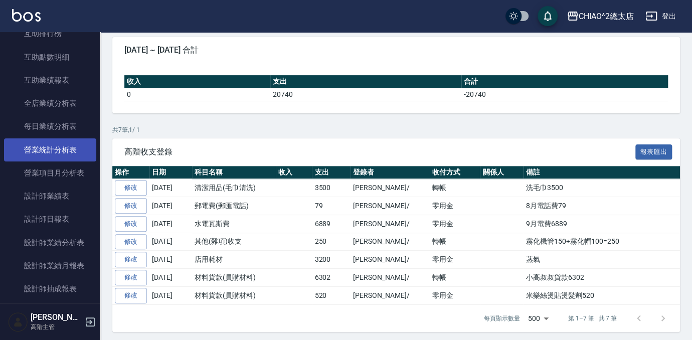
scroll to position [592, 0]
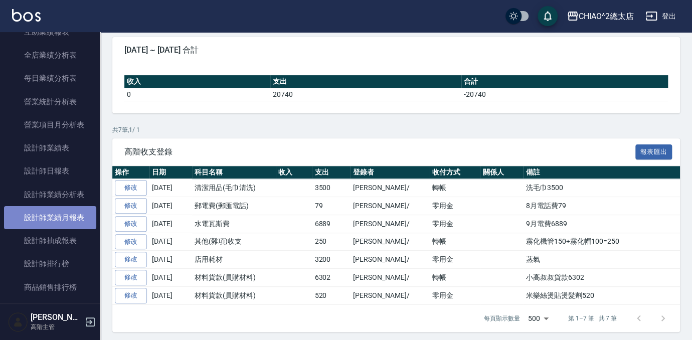
click at [63, 223] on link "設計師業績月報表" at bounding box center [50, 217] width 92 height 23
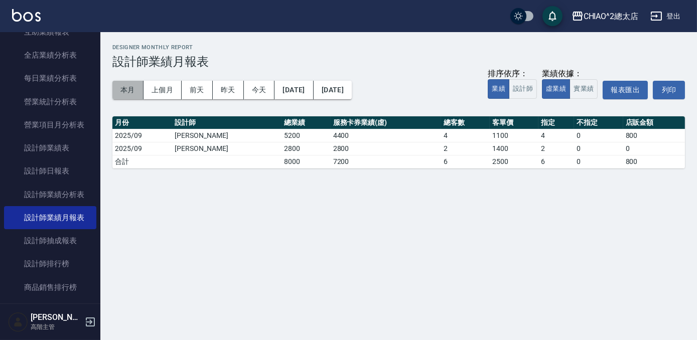
click at [125, 91] on button "本月" at bounding box center [127, 90] width 31 height 19
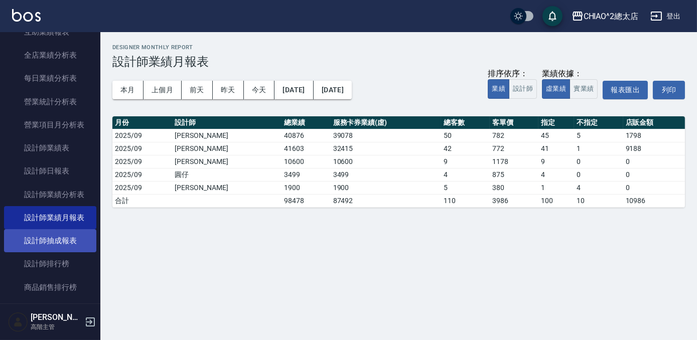
click at [66, 244] on link "設計師抽成報表" at bounding box center [50, 240] width 92 height 23
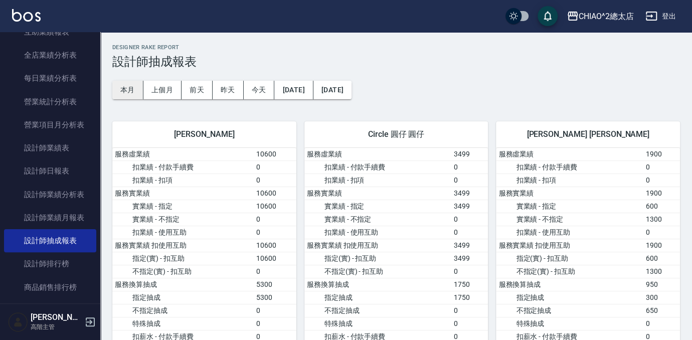
click at [120, 86] on button "本月" at bounding box center [127, 90] width 31 height 19
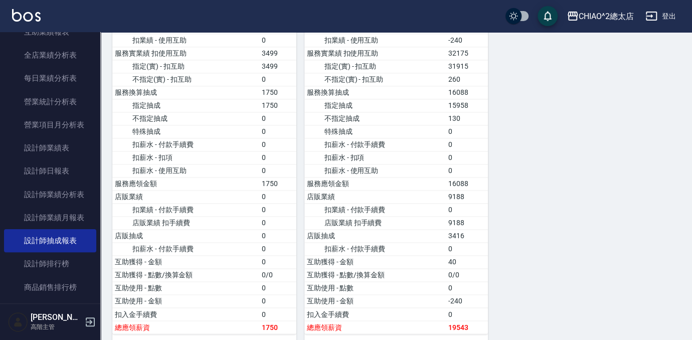
scroll to position [638, 0]
drag, startPoint x: 71, startPoint y: 219, endPoint x: 95, endPoint y: 235, distance: 29.6
click at [71, 219] on link "設計師業績月報表" at bounding box center [50, 217] width 92 height 23
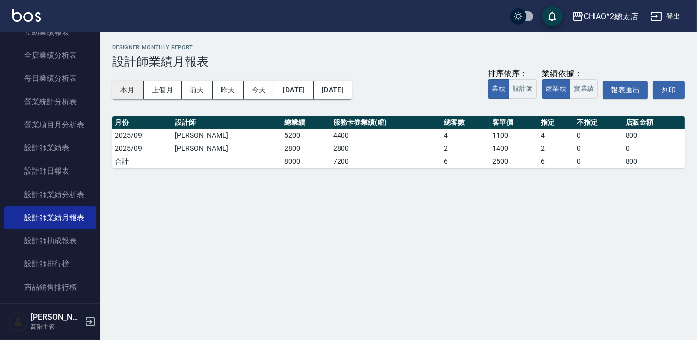
click at [128, 90] on button "本月" at bounding box center [127, 90] width 31 height 19
